Goal: Task Accomplishment & Management: Use online tool/utility

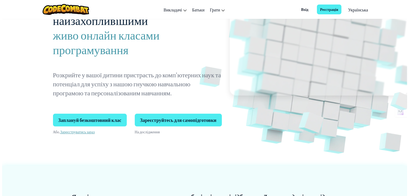
scroll to position [71, 0]
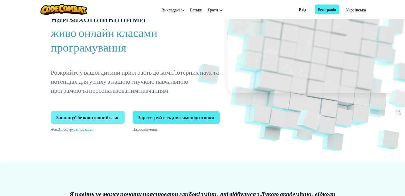
click at [105, 115] on span "Заплануй безкоштовний клас" at bounding box center [88, 117] width 74 height 13
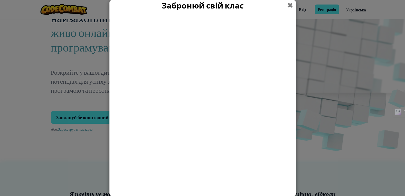
click at [290, 5] on span at bounding box center [290, 5] width 6 height 10
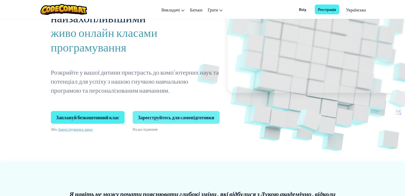
click at [159, 121] on span "Зареєструйтесь для самопідготовки" at bounding box center [176, 117] width 87 height 13
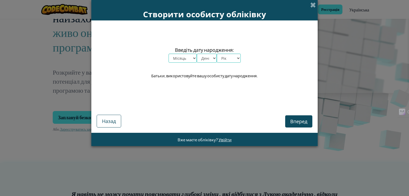
click at [187, 59] on select "Місяць Січень Лютий Березень Квітень Травень Червень Липень Серпень Вересень Жо…" at bounding box center [182, 58] width 28 height 9
select select "6"
click at [168, 54] on select "Місяць Січень Лютий Березень Квітень Травень Червень Липень Серпень Вересень Жо…" at bounding box center [182, 58] width 28 height 9
click at [213, 60] on select "День 1 2 3 4 5 6 7 8 9 10 11 12 13 14 15 16 17 18 19 20 21 22 23 24 25 26 27 28…" at bounding box center [207, 58] width 20 height 9
select select "13"
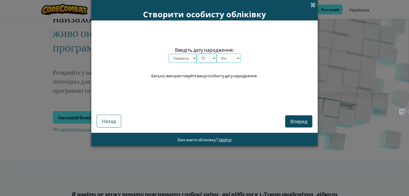
click at [197, 54] on select "День 1 2 3 4 5 6 7 8 9 10 11 12 13 14 15 16 17 18 19 20 21 22 23 24 25 26 27 28…" at bounding box center [207, 58] width 20 height 9
click at [232, 59] on select "Рік 2025 2024 2023 2022 2021 2020 2019 2018 2017 2016 2015 2014 2013 2012 2011 …" at bounding box center [229, 58] width 24 height 9
click at [217, 54] on select "Рік 2025 2024 2023 2022 2021 2020 2019 2018 2017 2016 2015 2014 2013 2012 2011 …" at bounding box center [229, 58] width 24 height 9
click at [230, 62] on select "Рік 2025 2024 2023 2022 2021 2020 2019 2018 2017 2016 2015 2014 2013 2012 2011 …" at bounding box center [229, 58] width 24 height 9
select select "2003"
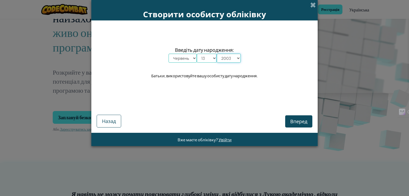
click at [217, 54] on select "Рік 2025 2024 2023 2022 2021 2020 2019 2018 2017 2016 2015 2014 2013 2012 2011 …" at bounding box center [229, 58] width 24 height 9
click at [293, 121] on span "Вперед" at bounding box center [298, 121] width 17 height 6
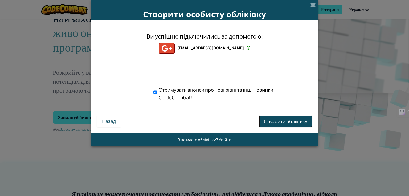
click at [298, 119] on span "Створити обліківку" at bounding box center [285, 121] width 43 height 6
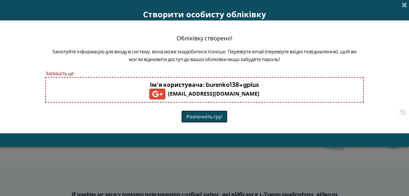
click at [215, 117] on button "Розпочніть гру!" at bounding box center [204, 117] width 46 height 12
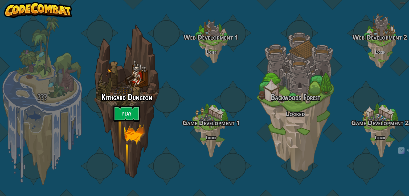
select select "uk"
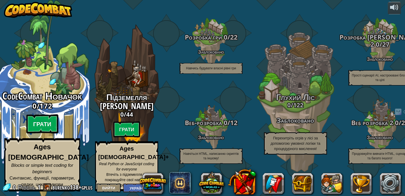
click at [49, 129] on btn "Грати" at bounding box center [42, 124] width 32 height 19
select select "uk"
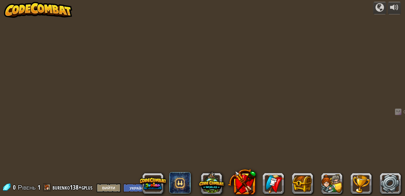
select select "uk"
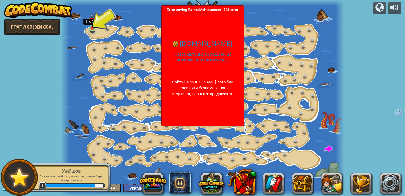
click at [93, 27] on img at bounding box center [92, 21] width 7 height 16
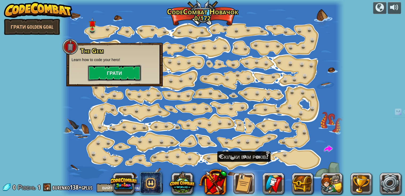
click at [127, 72] on button "Грати" at bounding box center [114, 73] width 53 height 16
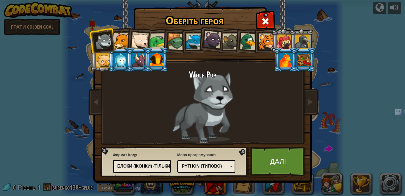
click at [118, 39] on div at bounding box center [122, 41] width 16 height 16
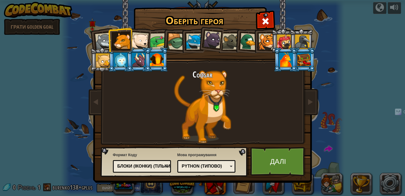
click at [142, 40] on div at bounding box center [140, 41] width 18 height 18
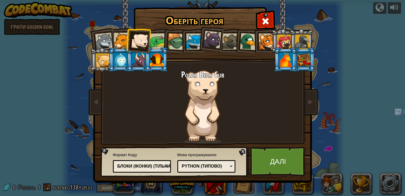
click at [109, 46] on div at bounding box center [104, 42] width 18 height 18
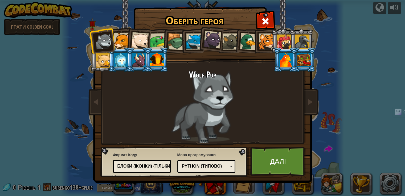
click at [152, 59] on div at bounding box center [157, 60] width 14 height 14
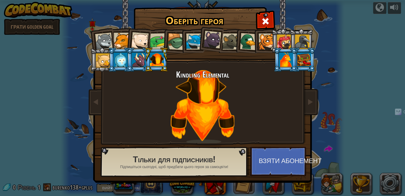
click at [98, 48] on li at bounding box center [102, 60] width 24 height 24
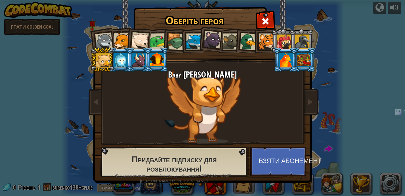
click at [101, 43] on div at bounding box center [104, 42] width 18 height 18
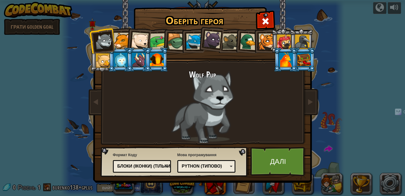
click at [163, 168] on div "Блоки (іконки) (тільки для молодших)" at bounding box center [140, 167] width 46 height 6
click at [197, 165] on div "Python (Типово)" at bounding box center [205, 167] width 46 height 6
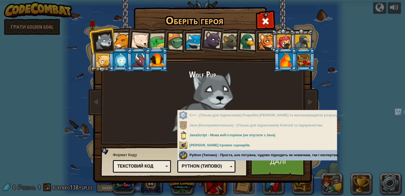
click at [207, 158] on div "Мова програмування Python (Типово) JavaScript Lua C++ Java (Експериментально) P…" at bounding box center [206, 162] width 58 height 22
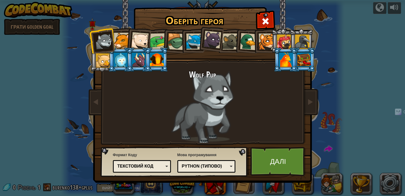
click at [219, 165] on div "Python (Типово)" at bounding box center [205, 167] width 46 height 6
click at [266, 163] on link "Далі" at bounding box center [278, 161] width 56 height 29
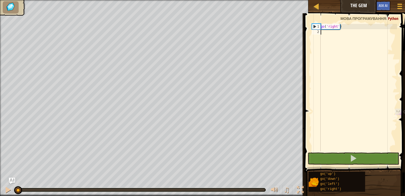
click at [329, 34] on div "go ( 'right' )" at bounding box center [357, 93] width 77 height 138
drag, startPoint x: 354, startPoint y: 42, endPoint x: 383, endPoint y: 52, distance: 31.6
click at [384, 52] on div "go ( 'right' )" at bounding box center [357, 93] width 77 height 138
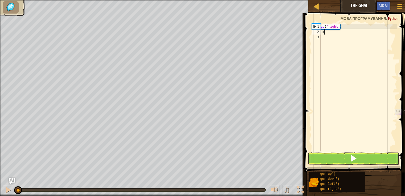
type textarea "п"
click at [357, 156] on span at bounding box center [352, 158] width 7 height 7
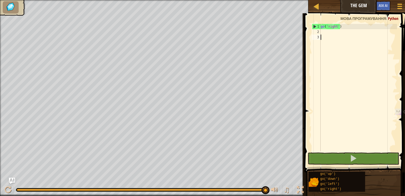
click at [329, 109] on div "go ( 'right' )" at bounding box center [357, 93] width 77 height 138
click at [340, 31] on div "go ( 'right' )" at bounding box center [357, 93] width 77 height 138
click at [315, 9] on div at bounding box center [316, 6] width 7 height 7
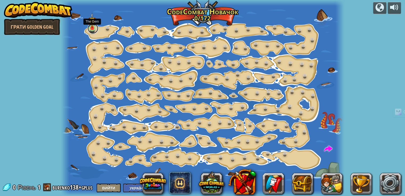
click at [93, 30] on link at bounding box center [93, 28] width 11 height 11
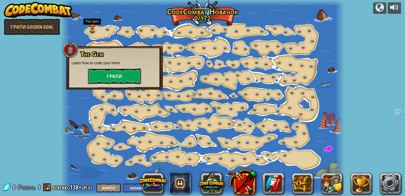
click at [137, 79] on button "Грати" at bounding box center [114, 76] width 53 height 16
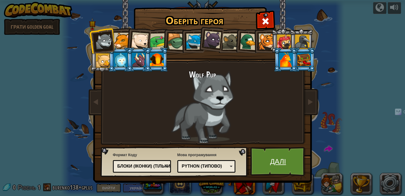
click at [267, 161] on link "Далі" at bounding box center [278, 161] width 56 height 29
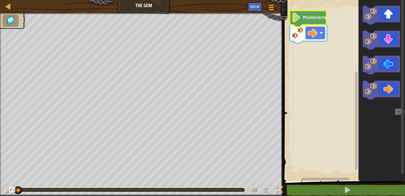
click at [314, 19] on text "Розпочати" at bounding box center [314, 17] width 23 height 5
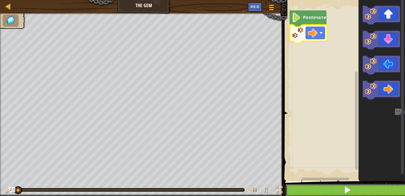
click at [349, 187] on span at bounding box center [347, 190] width 7 height 7
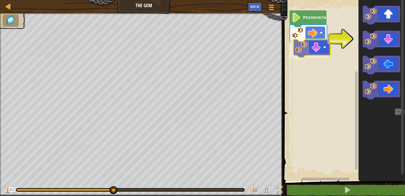
click at [321, 51] on div "Розпочати" at bounding box center [343, 89] width 123 height 184
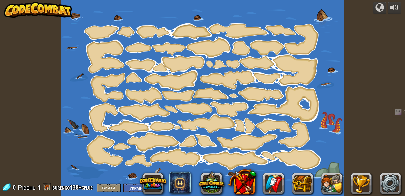
select select "uk"
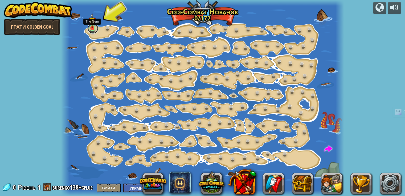
click at [93, 30] on link at bounding box center [93, 28] width 11 height 11
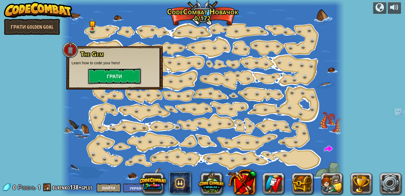
click at [104, 73] on button "Грати" at bounding box center [114, 76] width 53 height 16
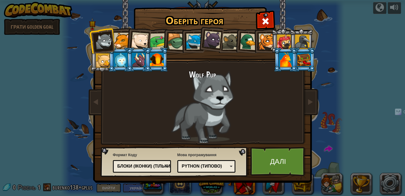
click at [166, 169] on div "Блоки (іконки) (тільки для молодших)" at bounding box center [141, 167] width 51 height 8
click at [266, 163] on link "Далі" at bounding box center [278, 161] width 56 height 29
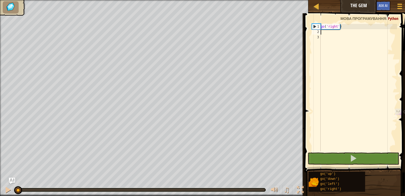
click at [332, 33] on div "go ( 'right' )" at bounding box center [357, 93] width 77 height 138
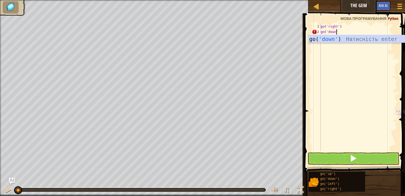
type textarea "go('down')"
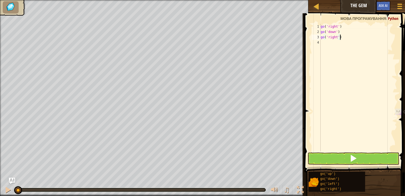
type textarea "go('right')"
click at [353, 160] on button at bounding box center [353, 159] width 92 height 12
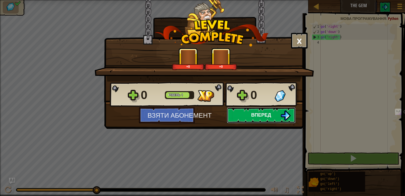
click at [269, 116] on span "Вперед" at bounding box center [261, 115] width 20 height 7
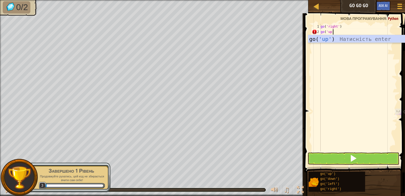
type textarea "go('up')"
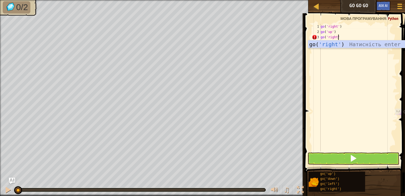
type textarea "go('right')"
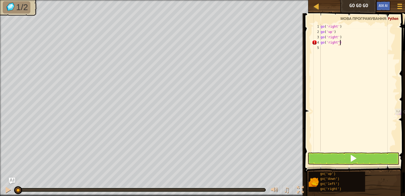
type textarea "go('right")"
click at [393, 164] on button at bounding box center [353, 159] width 92 height 12
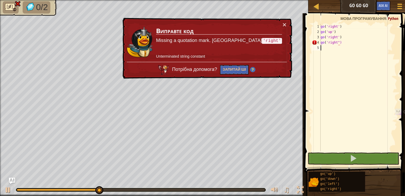
click at [344, 46] on div "go ( 'right' ) go ( 'up' ) go ( 'right' ) go ( 'right")" at bounding box center [357, 93] width 77 height 138
click at [342, 43] on div "go ( 'right' ) go ( 'up' ) go ( 'right' ) go ( 'right")" at bounding box center [357, 93] width 77 height 138
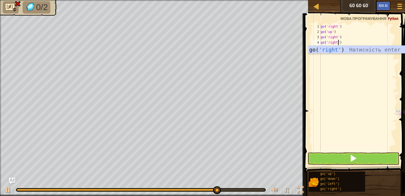
type textarea "go('right')"
click at [357, 160] on span at bounding box center [352, 158] width 7 height 7
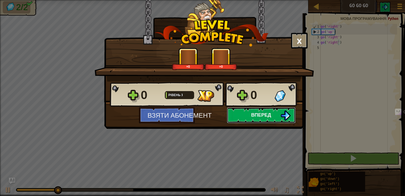
click at [273, 115] on button "Вперед" at bounding box center [261, 116] width 69 height 16
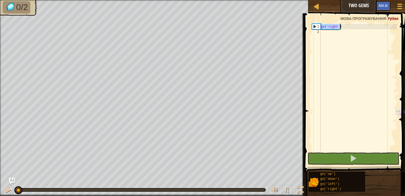
drag, startPoint x: 325, startPoint y: 27, endPoint x: 344, endPoint y: 25, distance: 19.8
click at [344, 25] on div "go ( 'right' )" at bounding box center [357, 93] width 77 height 138
type textarea "go('right')"
click at [335, 34] on div "go ( 'right' )" at bounding box center [357, 93] width 77 height 138
type textarea "go('right')"
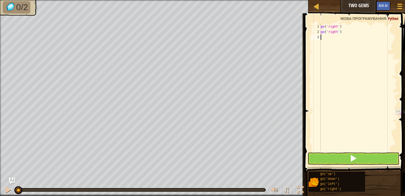
click at [333, 39] on div "go ( 'right' ) go ( 'right' )" at bounding box center [357, 93] width 77 height 138
type textarea "go('right')"
click at [334, 43] on div "go ( 'right' ) go ( 'right' ) go ( 'right' )" at bounding box center [357, 93] width 77 height 138
click at [340, 42] on div "go ( 'right' ) go ( 'right' ) go ( 'right' ) go ( 'right' )" at bounding box center [357, 93] width 77 height 138
type textarea "go('down'"
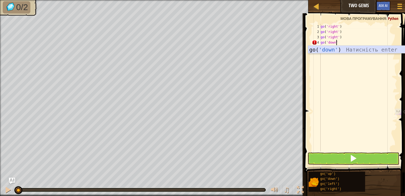
click at [335, 48] on div "go( 'down' ) Натисність enter" at bounding box center [358, 58] width 101 height 24
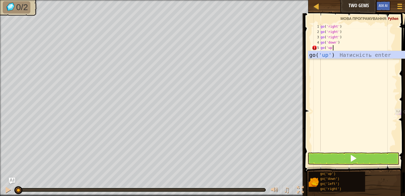
type textarea "go('up')"
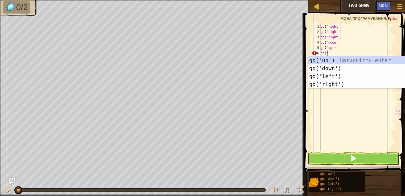
type textarea "go('up"
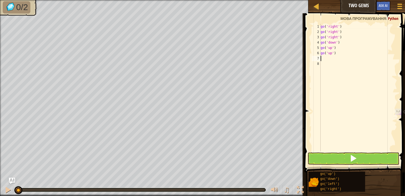
type textarea "'"
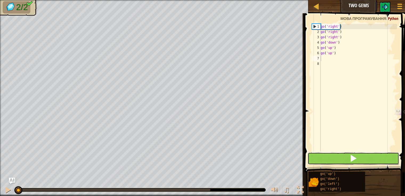
drag, startPoint x: 383, startPoint y: 158, endPoint x: 386, endPoint y: 159, distance: 2.7
click at [383, 158] on button at bounding box center [353, 159] width 92 height 12
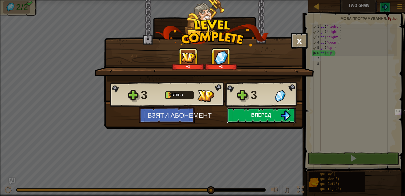
click at [251, 116] on button "Вперед" at bounding box center [261, 116] width 69 height 16
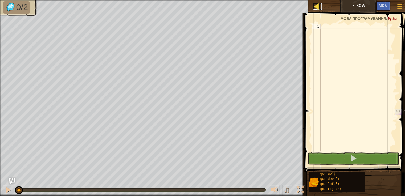
click at [316, 6] on div at bounding box center [316, 6] width 7 height 7
select select "uk"
click at [315, 6] on div at bounding box center [316, 6] width 7 height 7
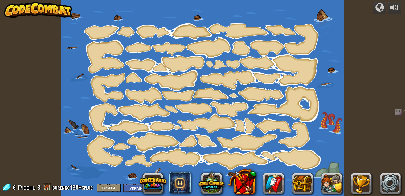
select select "uk"
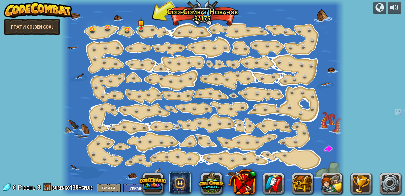
click at [47, 11] on img at bounding box center [38, 10] width 68 height 16
click at [39, 29] on link "Грати Golden Goal" at bounding box center [32, 27] width 56 height 16
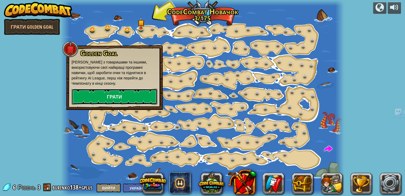
click at [100, 89] on link "Грати" at bounding box center [115, 97] width 86 height 16
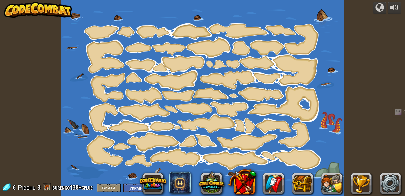
select select "uk"
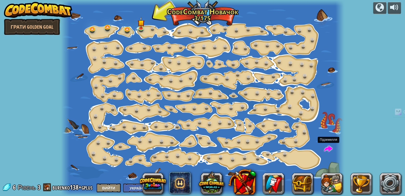
click at [326, 145] on span at bounding box center [328, 149] width 8 height 8
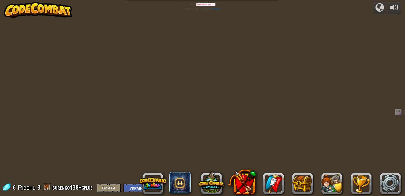
select select "uk"
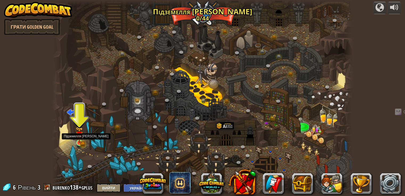
click at [80, 142] on img at bounding box center [79, 135] width 7 height 16
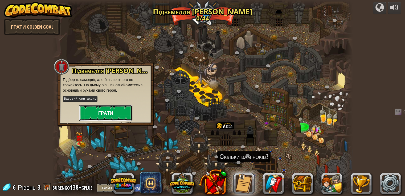
click at [100, 112] on button "Грати" at bounding box center [105, 113] width 53 height 16
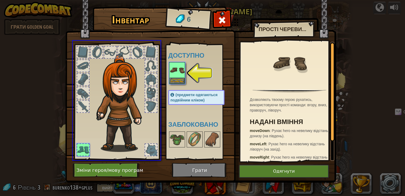
drag, startPoint x: 181, startPoint y: 72, endPoint x: 170, endPoint y: 92, distance: 22.7
click at [170, 92] on div "Інвентар 6 Доступно Одягнути (предмети одягаються подвійним кліком) Заблоковано…" at bounding box center [202, 98] width 405 height 196
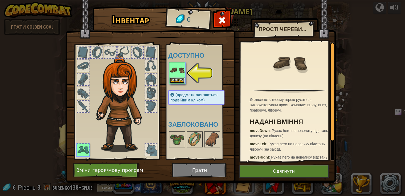
click at [178, 79] on button "Одягнути" at bounding box center [177, 81] width 15 height 6
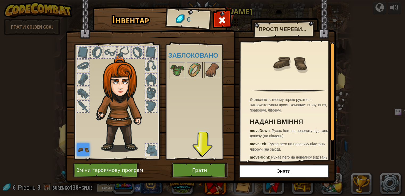
click at [194, 168] on button "Грати" at bounding box center [200, 170] width 56 height 15
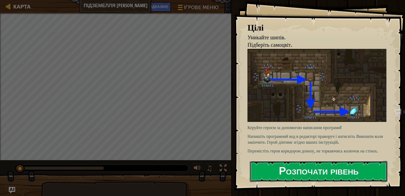
click at [291, 171] on button "Розпочати рівень" at bounding box center [319, 171] width 138 height 21
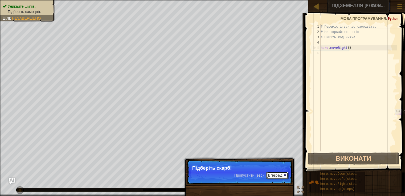
click at [278, 176] on button "Вперед" at bounding box center [277, 175] width 22 height 7
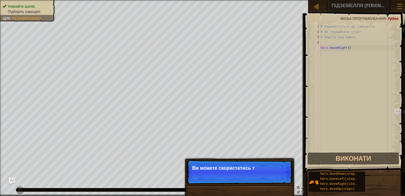
click at [272, 166] on p "Ви можете скористатись т" at bounding box center [239, 168] width 94 height 5
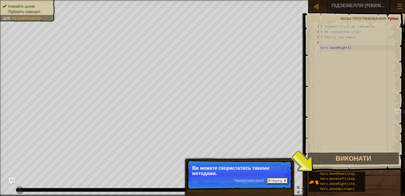
click at [276, 184] on button "Вперед" at bounding box center [277, 180] width 22 height 7
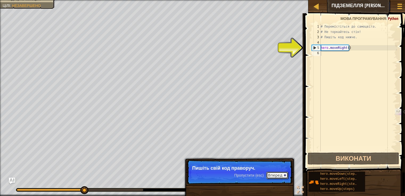
click at [282, 175] on button "Вперед" at bounding box center [277, 175] width 22 height 7
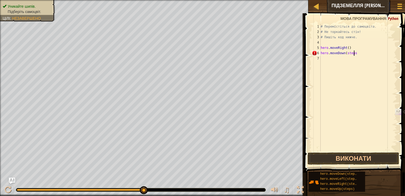
type textarea "hero.moveDown(steps)"
drag, startPoint x: 348, startPoint y: 49, endPoint x: 320, endPoint y: 48, distance: 27.7
click at [320, 48] on div "1 2 3 4 5 6 7 8 # Перемістіться до самоцвіта. # Не торкайтесь стін! # Пишіть ко…" at bounding box center [354, 88] width 86 height 128
type textarea "hero.moveRight()"
click at [332, 61] on div "# Перемістіться до самоцвіта. # Не торкайтесь стін! # Пишіть код нижче. hero . …" at bounding box center [357, 93] width 77 height 138
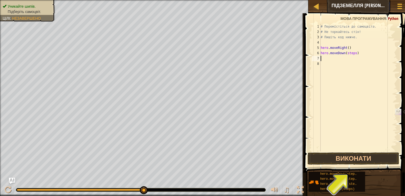
paste textarea "hero.moveRight()"
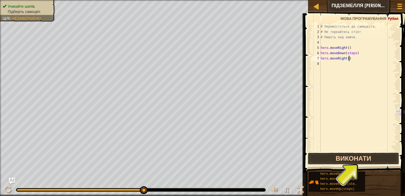
click at [346, 158] on button "Виконати" at bounding box center [353, 159] width 92 height 12
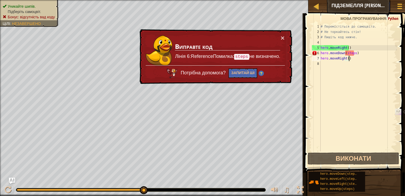
click at [358, 51] on div "# Перемістіться до самоцвіта. # Не торкайтесь стін! # Пишіть код нижче. hero . …" at bounding box center [357, 93] width 77 height 138
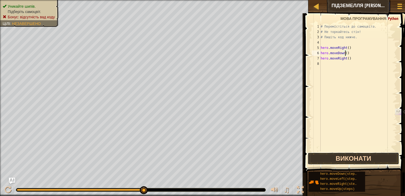
click at [363, 156] on button "Виконати" at bounding box center [353, 159] width 92 height 12
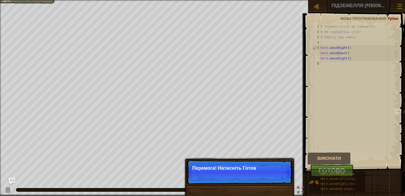
click at [250, 168] on p "Перемога! Натисніть Готов" at bounding box center [239, 168] width 94 height 5
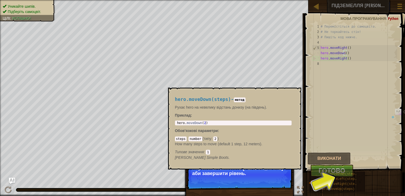
click at [349, 172] on div "hero.moveDown(steps)" at bounding box center [340, 174] width 42 height 5
click at [370, 158] on div "[PERSON_NAME]" at bounding box center [353, 165] width 92 height 24
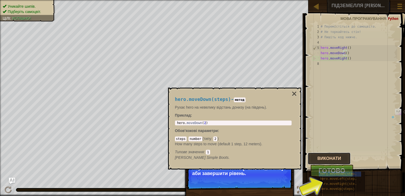
click at [338, 158] on button "Виконати" at bounding box center [328, 159] width 43 height 12
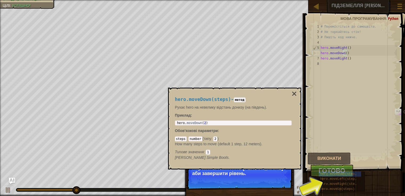
click at [297, 96] on div "hero.moveDown(steps) - метод Рухає hero на невелику відстань донизу (на південь…" at bounding box center [234, 129] width 133 height 82
click at [294, 94] on button "×" at bounding box center [294, 93] width 6 height 7
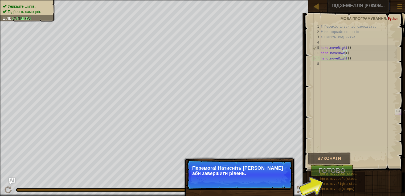
drag, startPoint x: 283, startPoint y: 186, endPoint x: 278, endPoint y: 180, distance: 7.7
click at [282, 185] on p "Перемога! Натисніть [PERSON_NAME] аби завершити рівень." at bounding box center [240, 175] width 106 height 30
drag, startPoint x: 278, startPoint y: 180, endPoint x: 295, endPoint y: 183, distance: 17.0
click at [280, 180] on p "Перемога! Натисніть [PERSON_NAME] аби завершити рівень." at bounding box center [240, 175] width 106 height 30
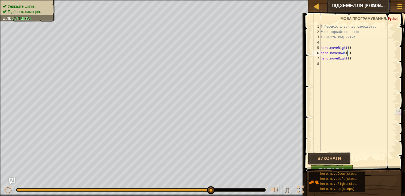
type textarea "hero.moveDown( )"
drag, startPoint x: 386, startPoint y: 171, endPoint x: 386, endPoint y: 176, distance: 5.1
click at [386, 176] on div "hero.moveDown(steps) hero.moveLeft(steps) hero.moveRight(steps) hero.moveUp(ste…" at bounding box center [354, 182] width 93 height 21
drag, startPoint x: 383, startPoint y: 168, endPoint x: 371, endPoint y: 170, distance: 11.8
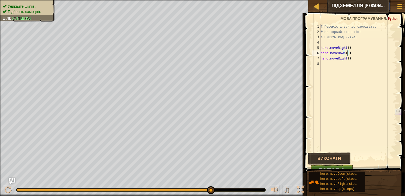
drag, startPoint x: 355, startPoint y: 166, endPoint x: 350, endPoint y: 166, distance: 4.5
click at [350, 166] on button "Готово" at bounding box center [331, 171] width 43 height 12
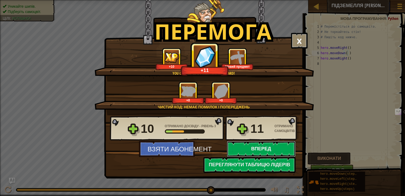
click at [263, 143] on button "Вперед" at bounding box center [261, 149] width 69 height 16
select select "uk"
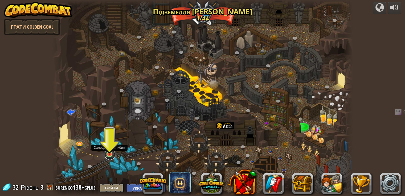
click at [108, 156] on link at bounding box center [110, 155] width 11 height 11
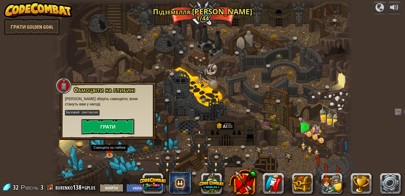
click at [114, 128] on button "Грати" at bounding box center [107, 127] width 53 height 16
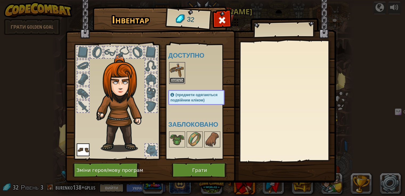
click at [179, 80] on button "Одягнути" at bounding box center [177, 81] width 15 height 6
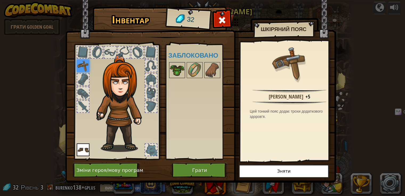
click at [178, 70] on img at bounding box center [177, 70] width 15 height 15
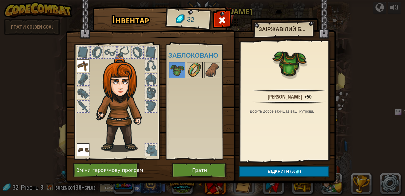
click at [199, 73] on img at bounding box center [194, 70] width 15 height 15
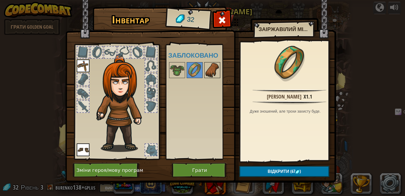
click at [213, 72] on img at bounding box center [212, 70] width 15 height 15
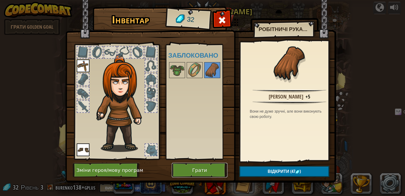
click at [199, 168] on button "Грати" at bounding box center [200, 170] width 56 height 15
